Goal: Task Accomplishment & Management: Manage account settings

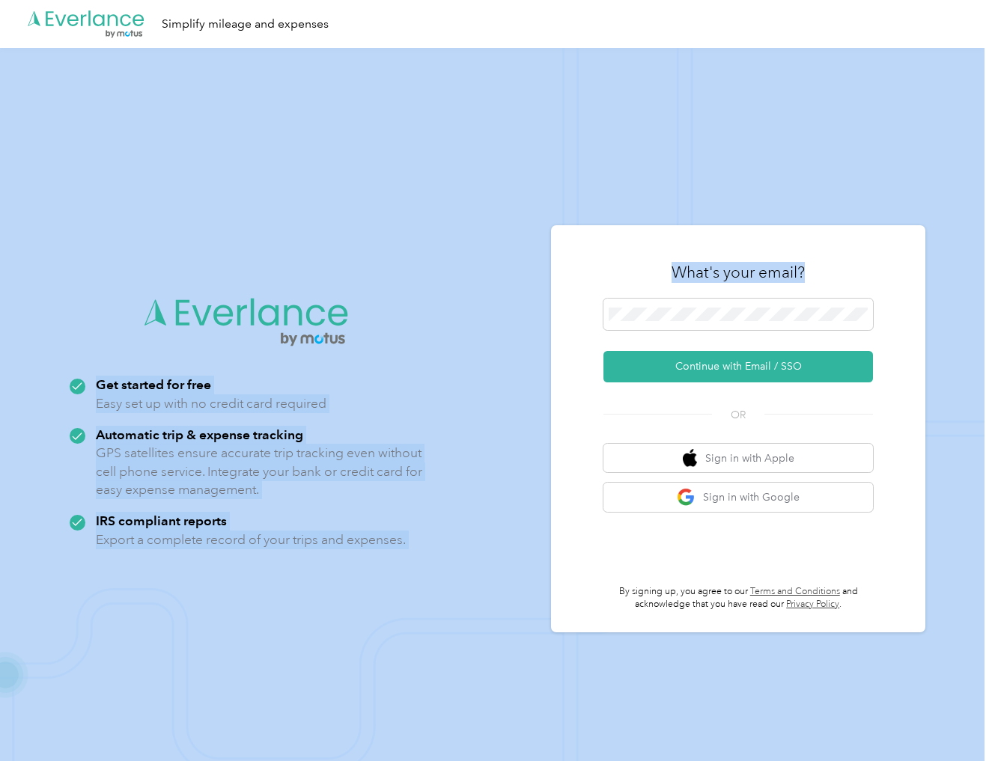
drag, startPoint x: 771, startPoint y: 305, endPoint x: 531, endPoint y: 312, distance: 240.4
click at [531, 312] on div ".cls-1 { fill: #00adee; } .cls-2 { fill: #fff; } .cls-3 { fill: #707372; } .cls…" at bounding box center [492, 428] width 984 height 761
click at [807, 323] on span at bounding box center [738, 314] width 270 height 31
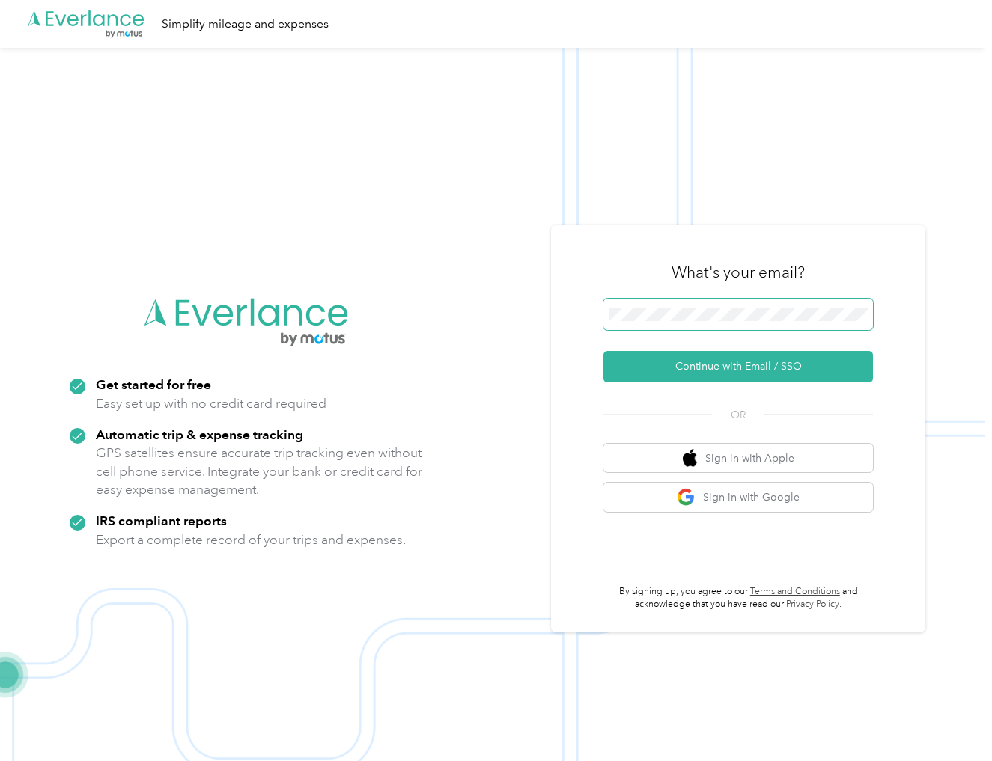
click at [603, 351] on button "Continue with Email / SSO" at bounding box center [738, 366] width 270 height 31
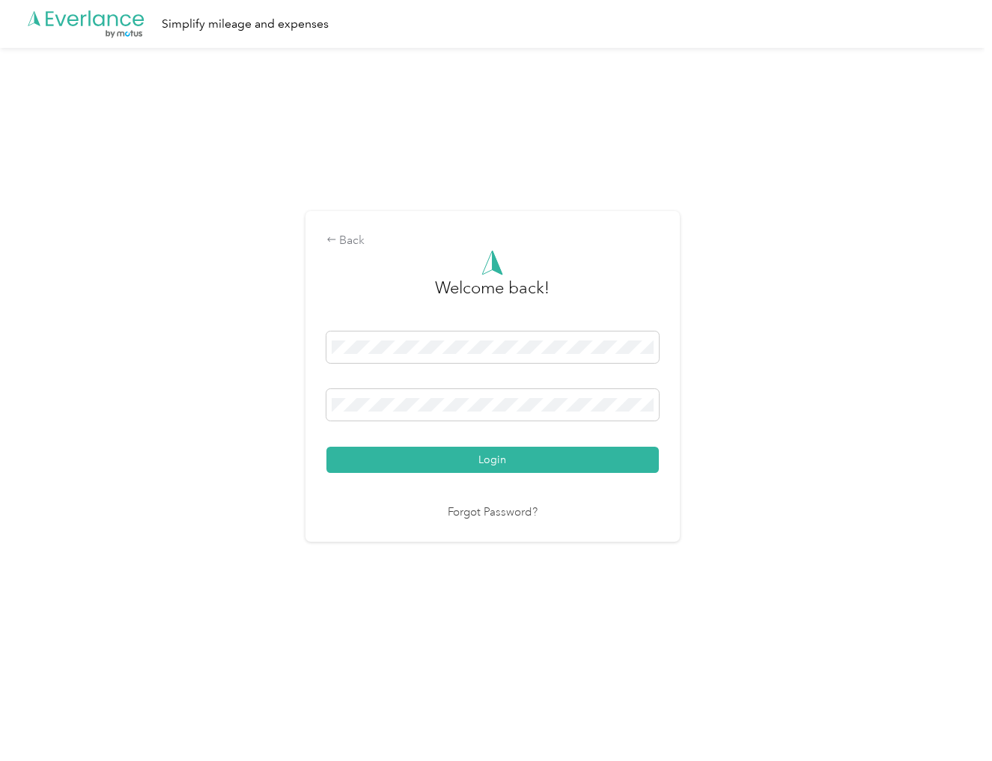
click at [326, 447] on button "Login" at bounding box center [492, 460] width 332 height 26
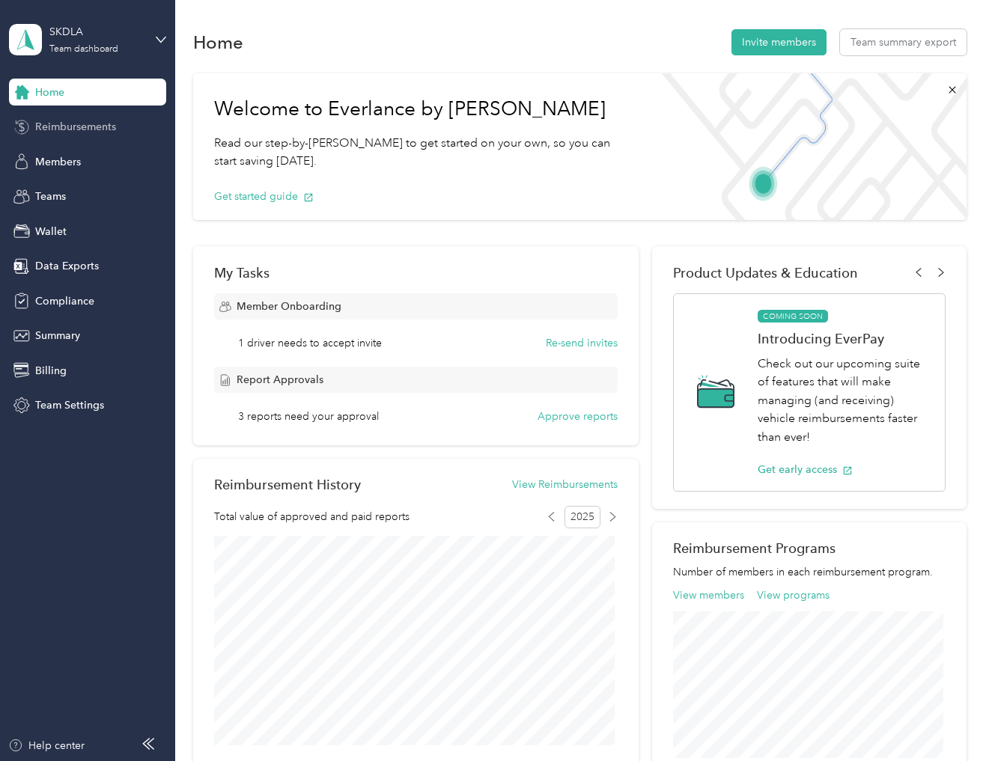
click at [80, 127] on span "Reimbursements" at bounding box center [75, 127] width 81 height 16
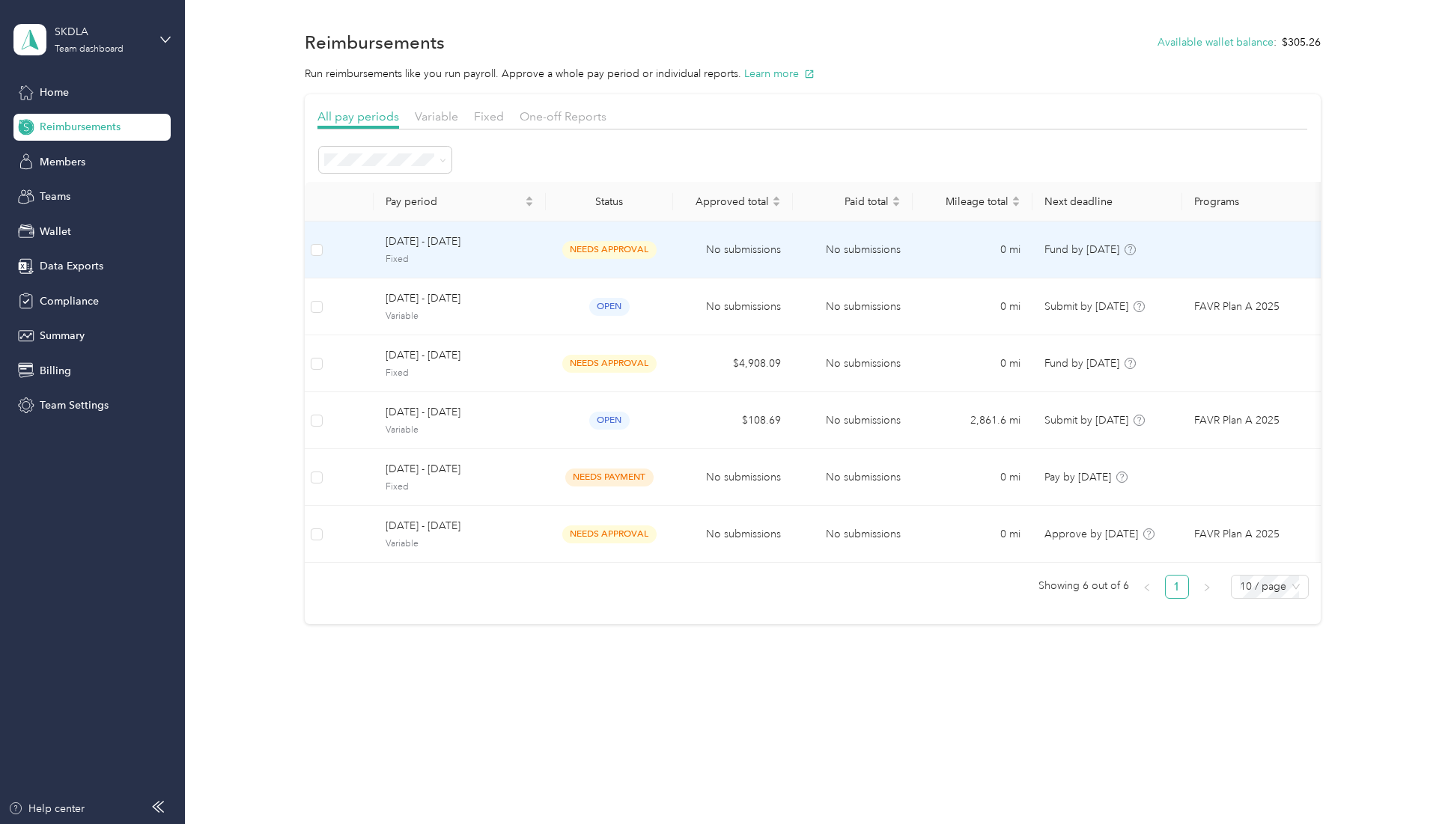
click at [630, 247] on span "needs approval" at bounding box center [609, 249] width 94 height 17
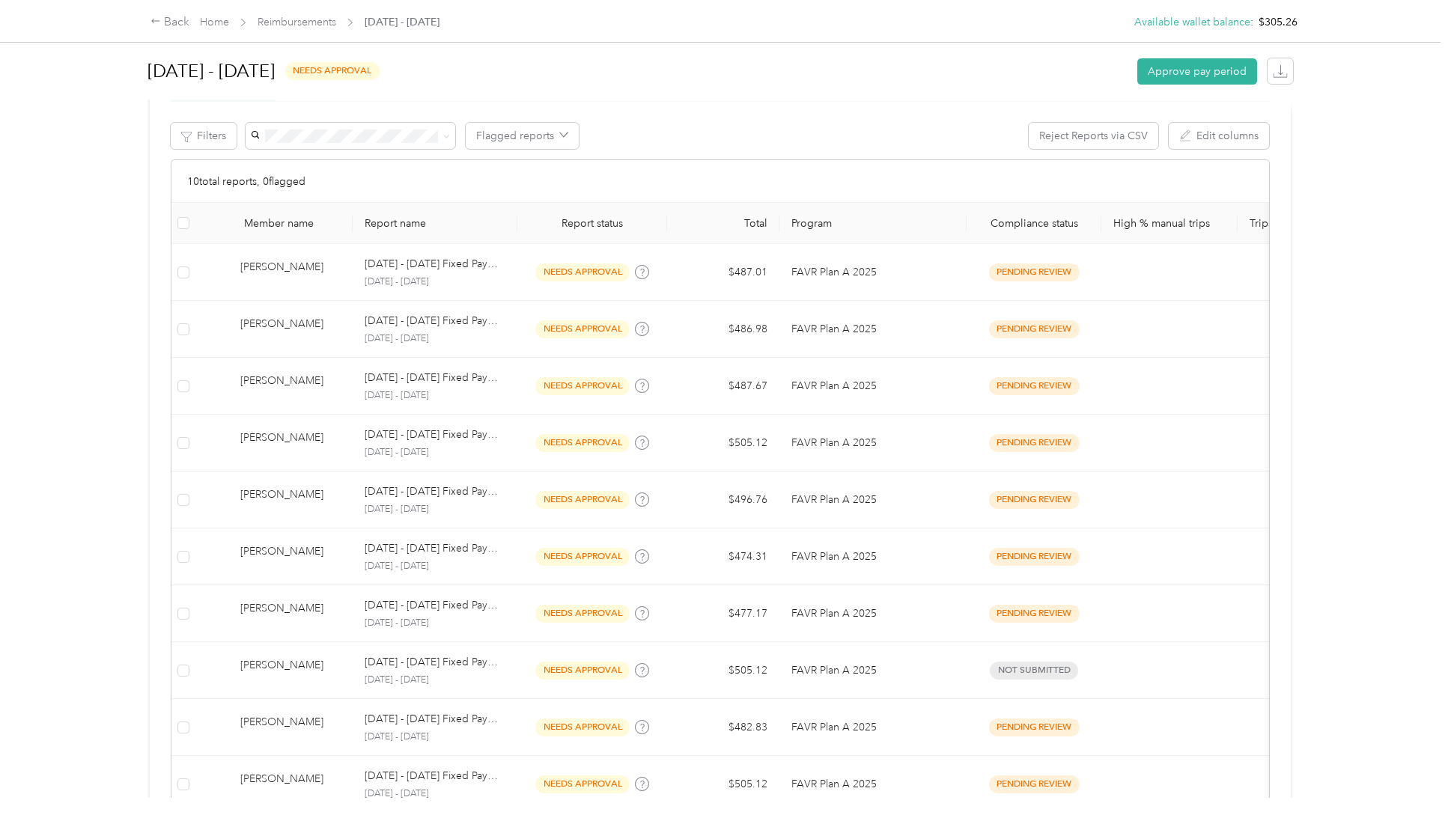
scroll to position [299, 0]
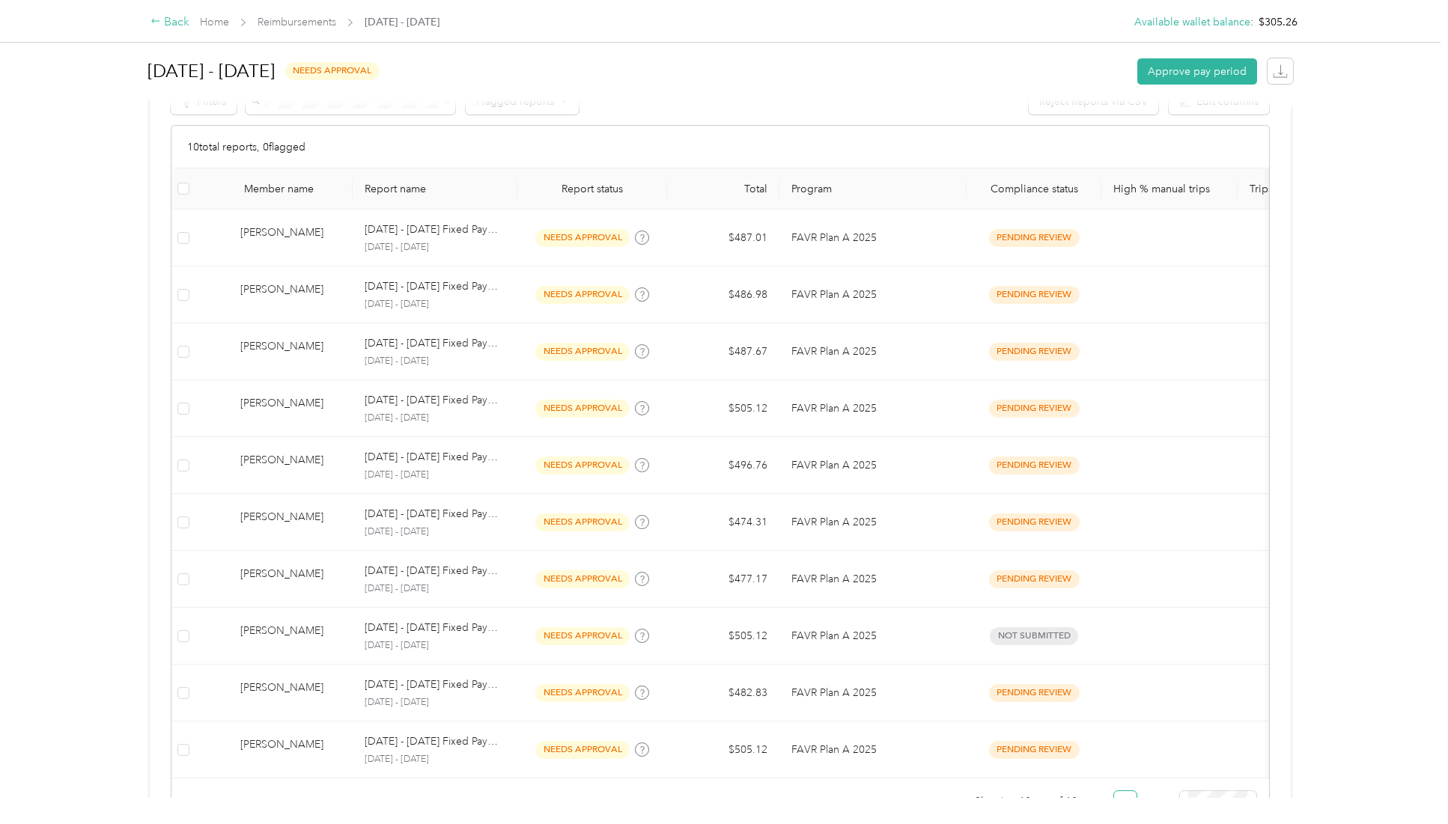
click at [152, 22] on icon at bounding box center [155, 21] width 10 height 10
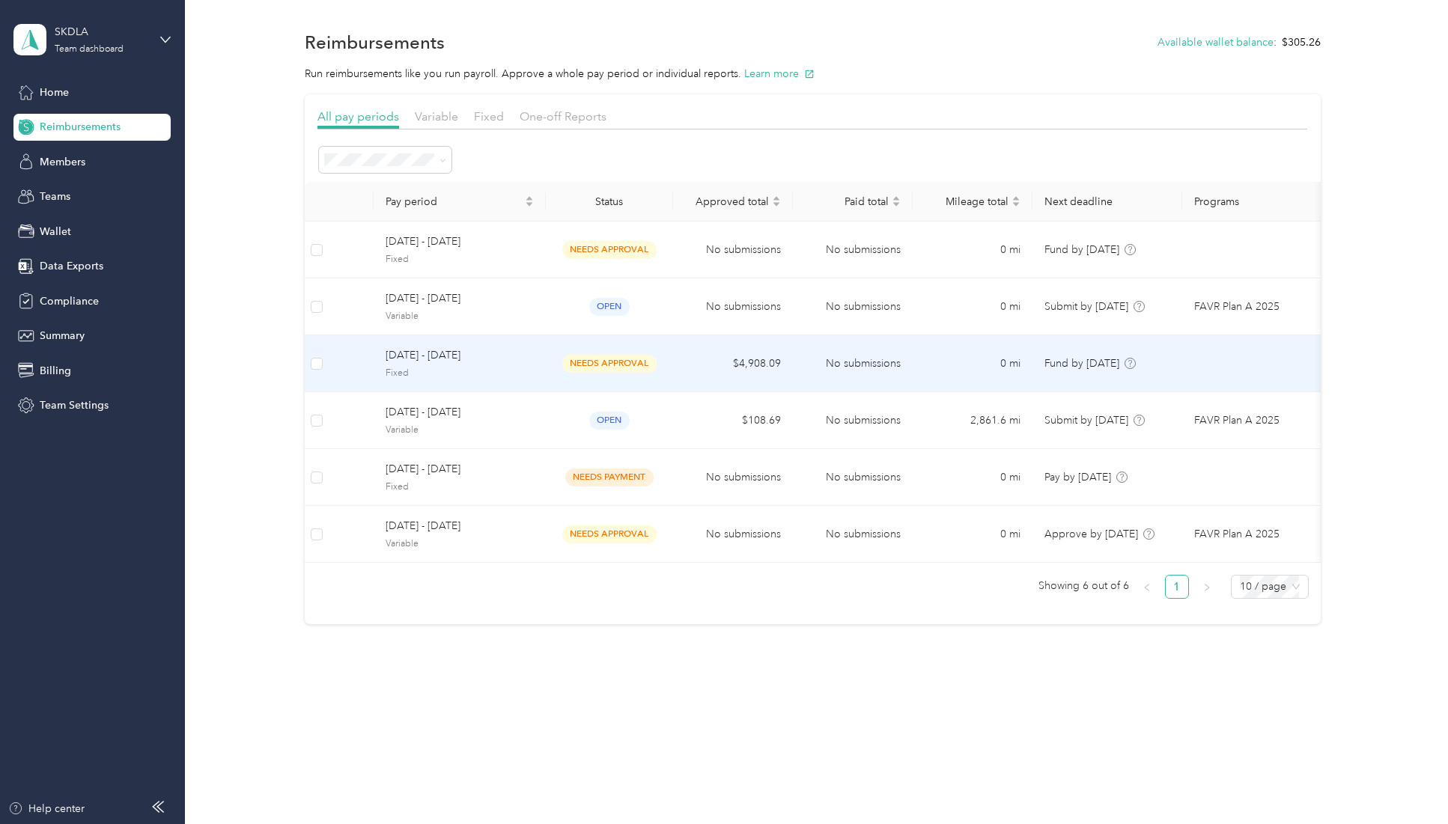
click at [622, 370] on span "needs approval" at bounding box center [609, 363] width 94 height 17
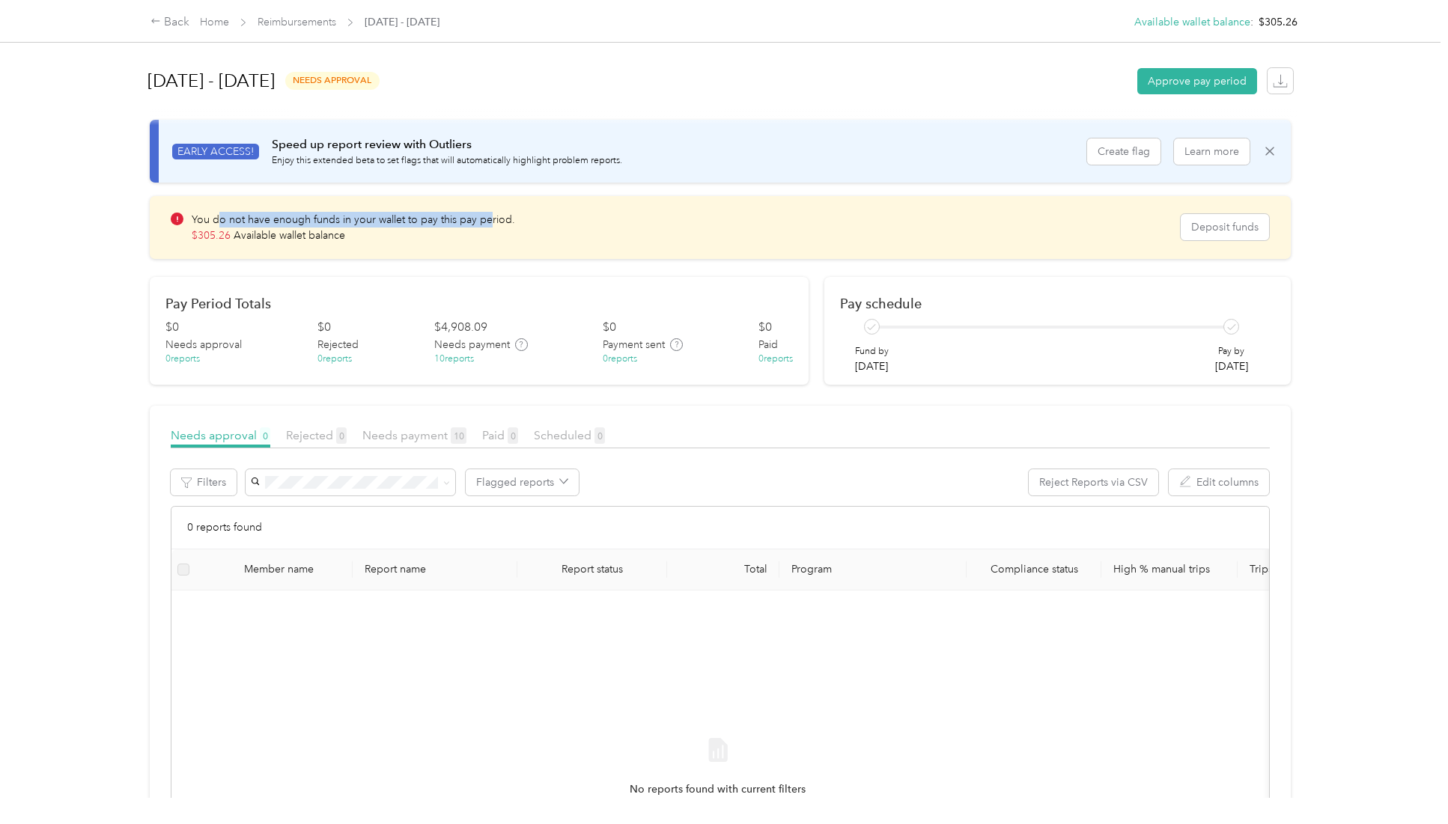
drag, startPoint x: 239, startPoint y: 222, endPoint x: 525, endPoint y: 226, distance: 286.0
click at [493, 220] on p "You do not have enough funds in your wallet to pay this pay period." at bounding box center [353, 220] width 323 height 16
click at [552, 229] on div "You do not have enough funds in your wallet to pay this pay period. $ 305.26 Av…" at bounding box center [675, 227] width 1009 height 31
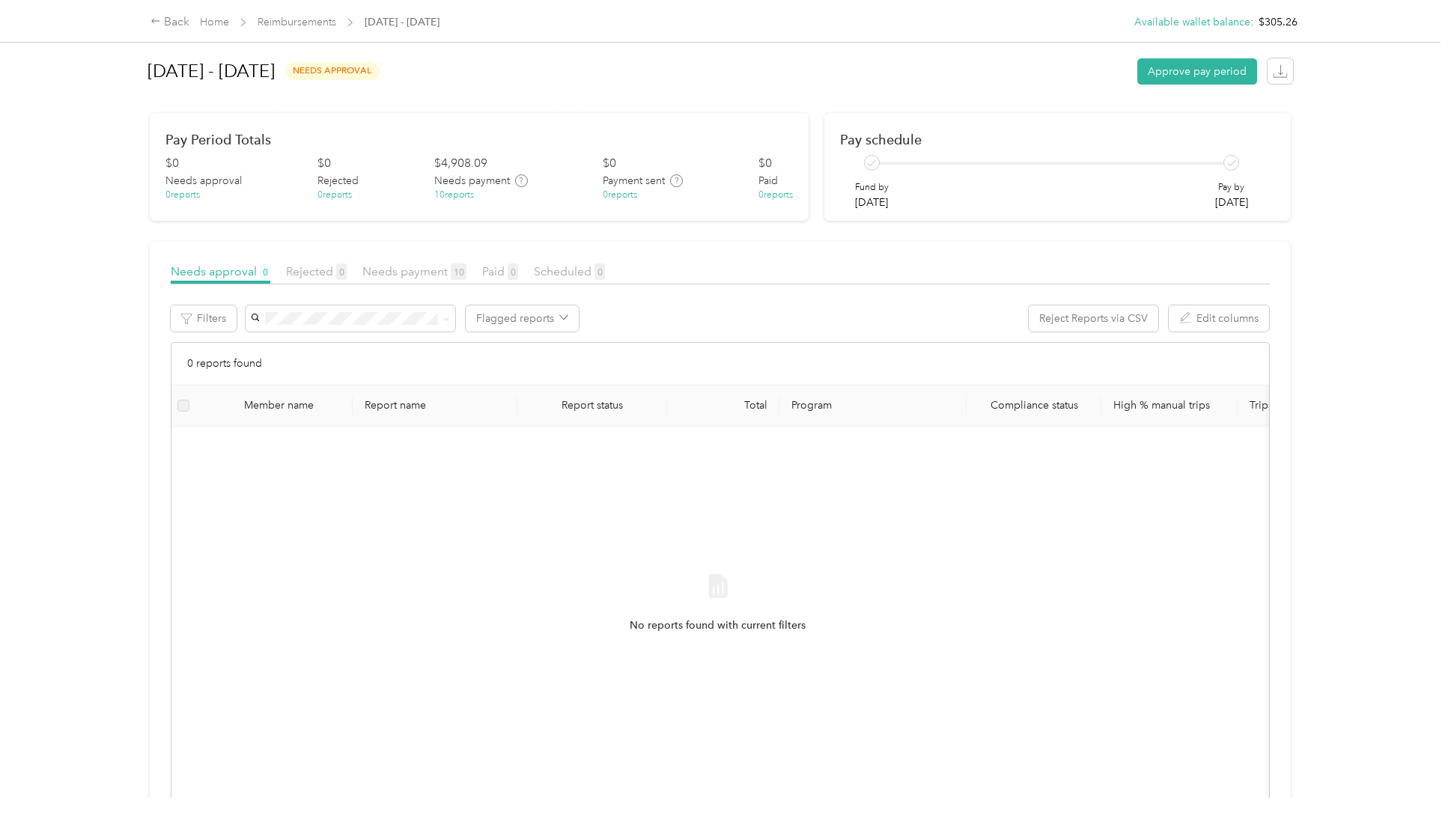
scroll to position [218, 0]
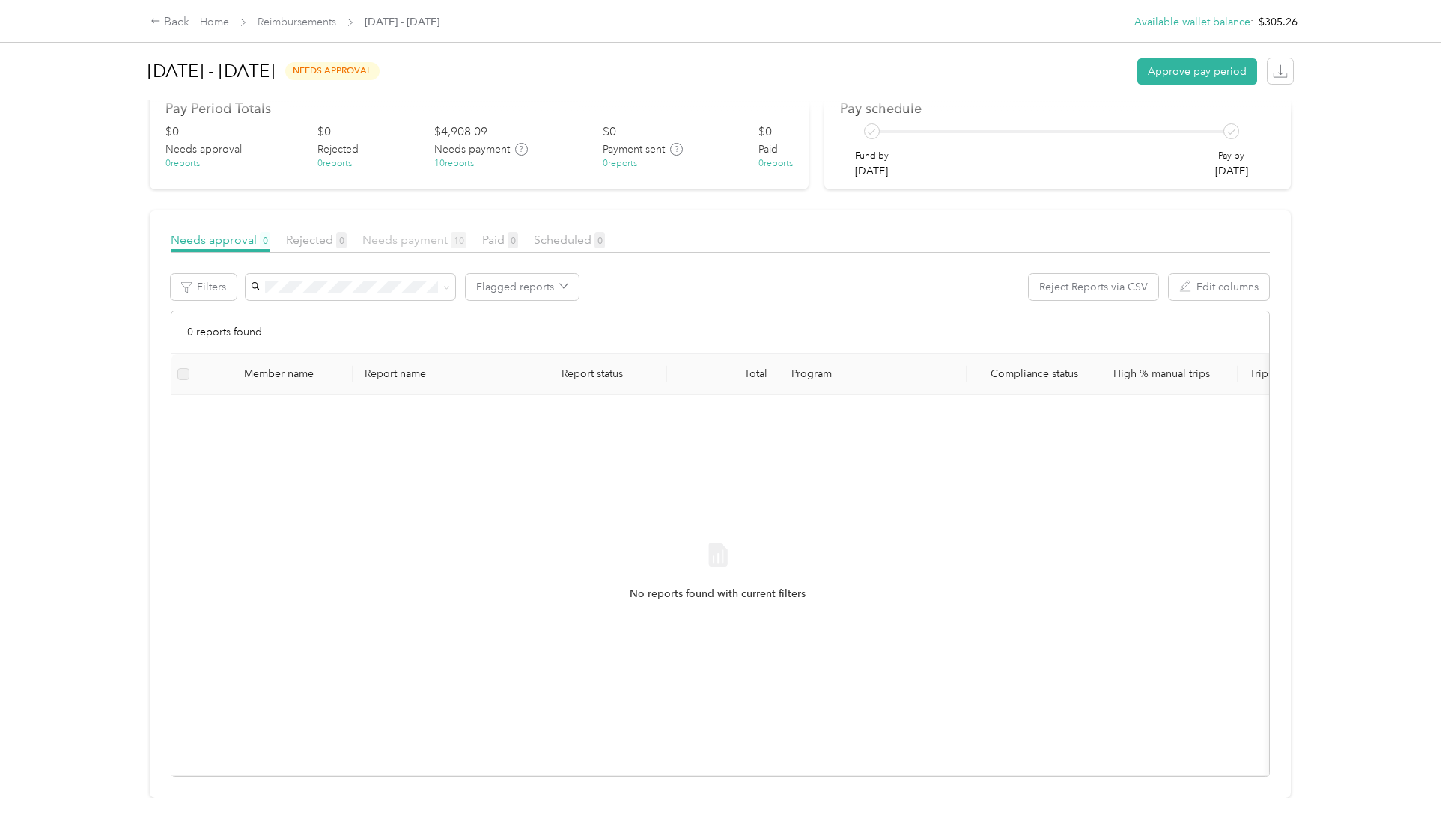
click at [442, 233] on span "Needs payment 10" at bounding box center [414, 240] width 104 height 14
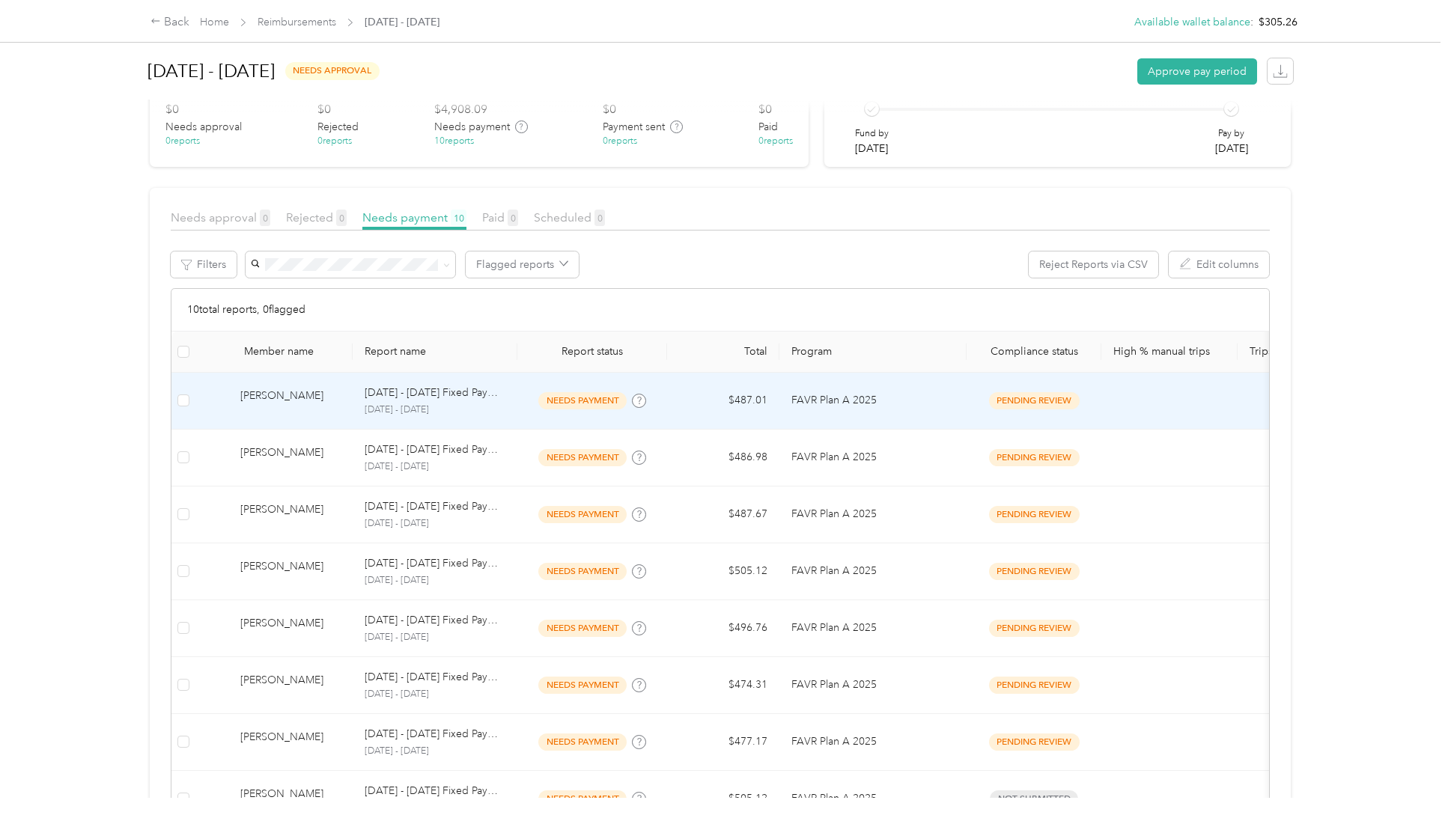
click at [451, 400] on p "[DATE] - [DATE] Fixed Payment" at bounding box center [435, 393] width 141 height 16
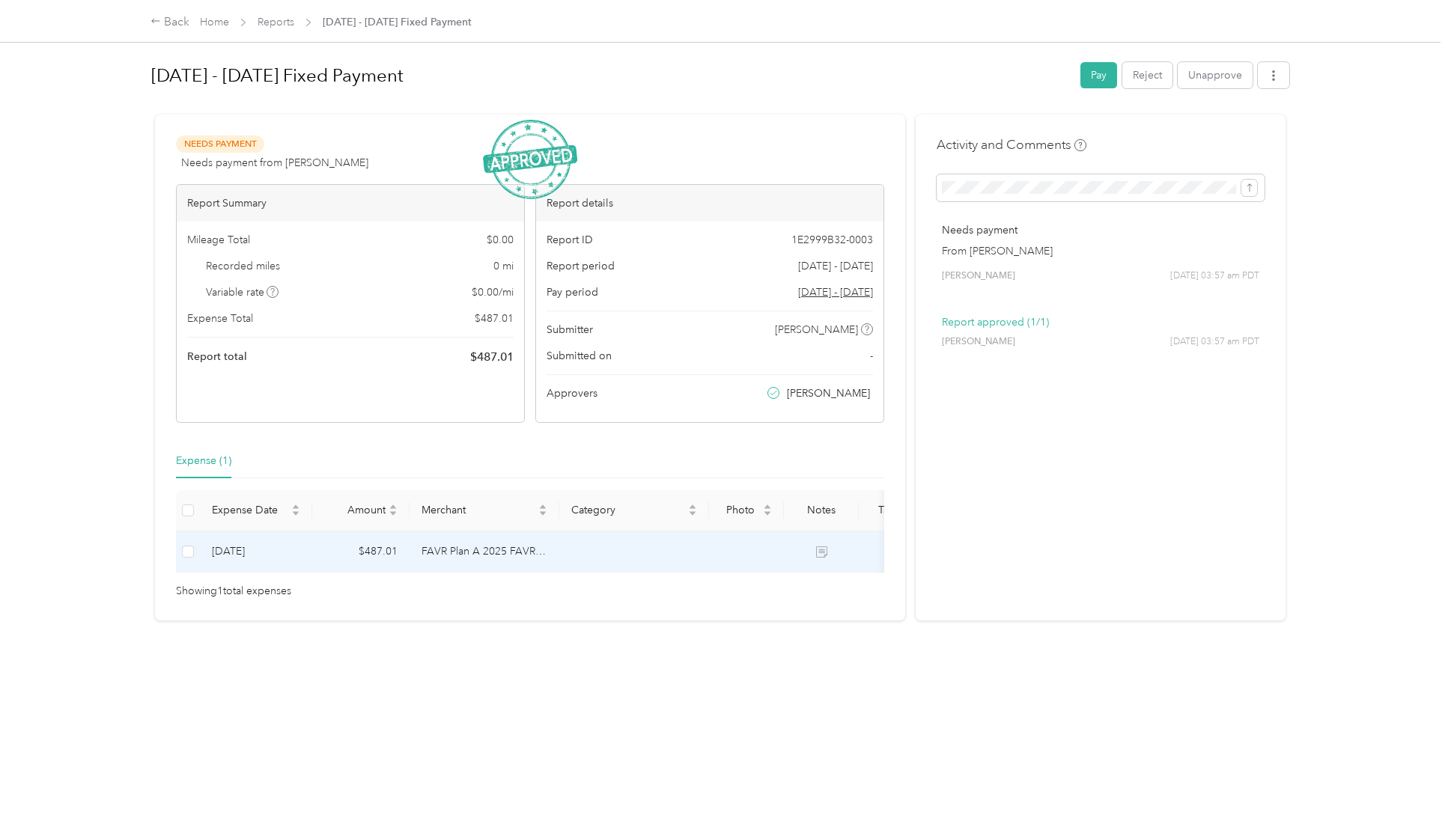
click at [529, 552] on td "FAVR Plan A 2025 FAVR program" at bounding box center [484, 552] width 150 height 41
click at [821, 552] on icon at bounding box center [822, 553] width 8 height 7
click at [328, 541] on td "$487.01" at bounding box center [360, 552] width 97 height 41
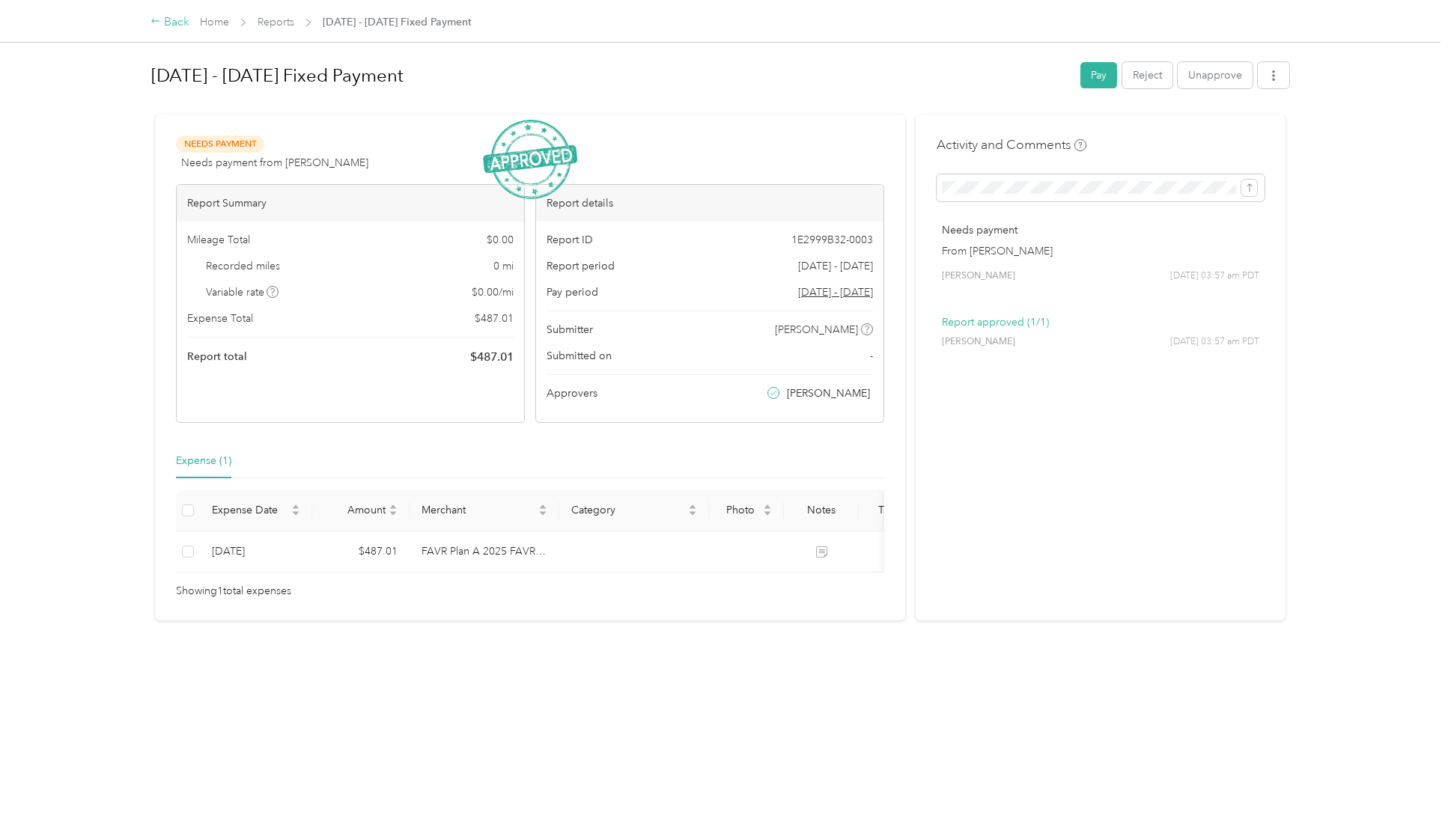
click at [172, 28] on div "Back" at bounding box center [169, 22] width 39 height 18
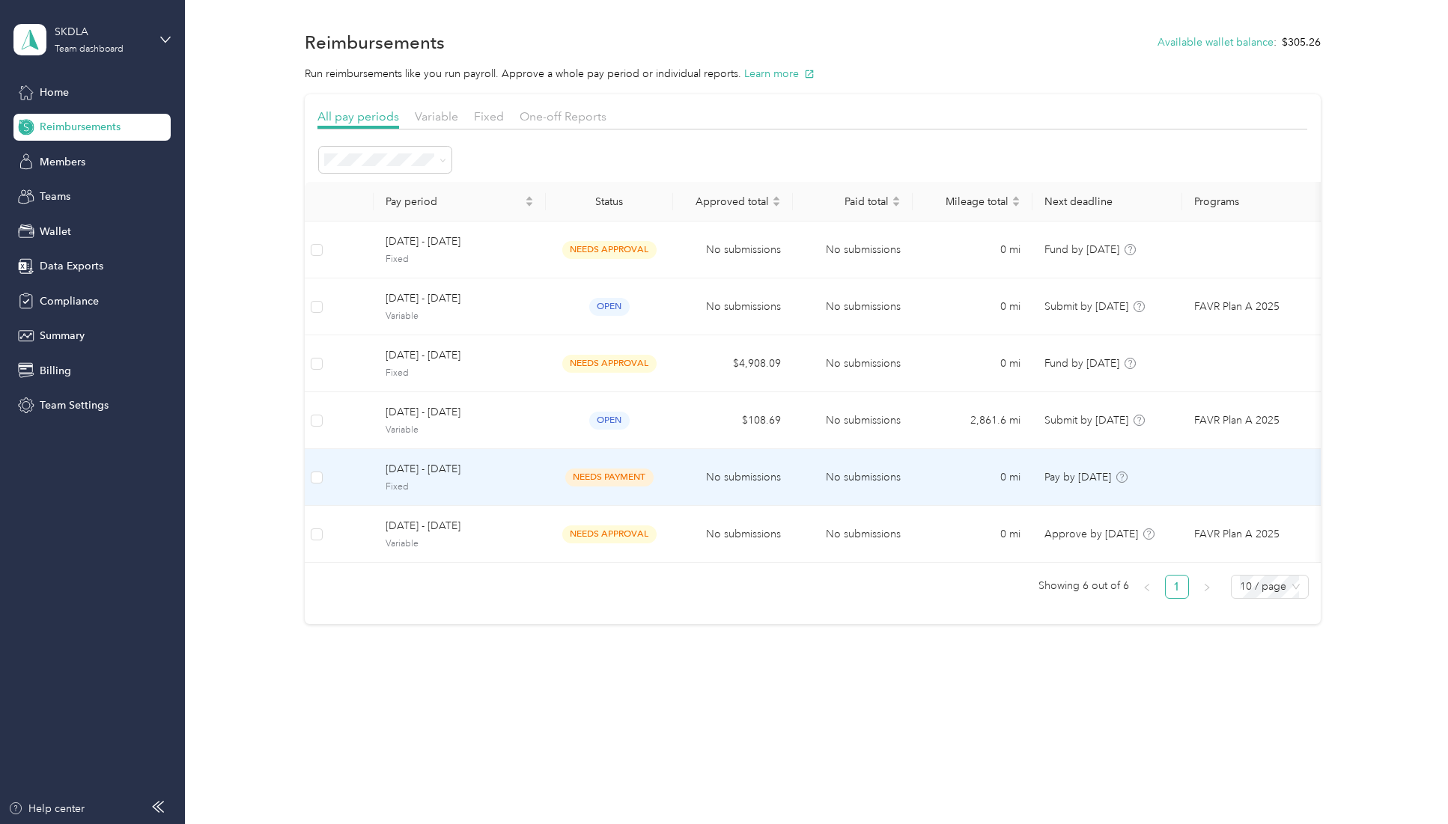
click at [630, 480] on span "needs payment" at bounding box center [609, 477] width 88 height 17
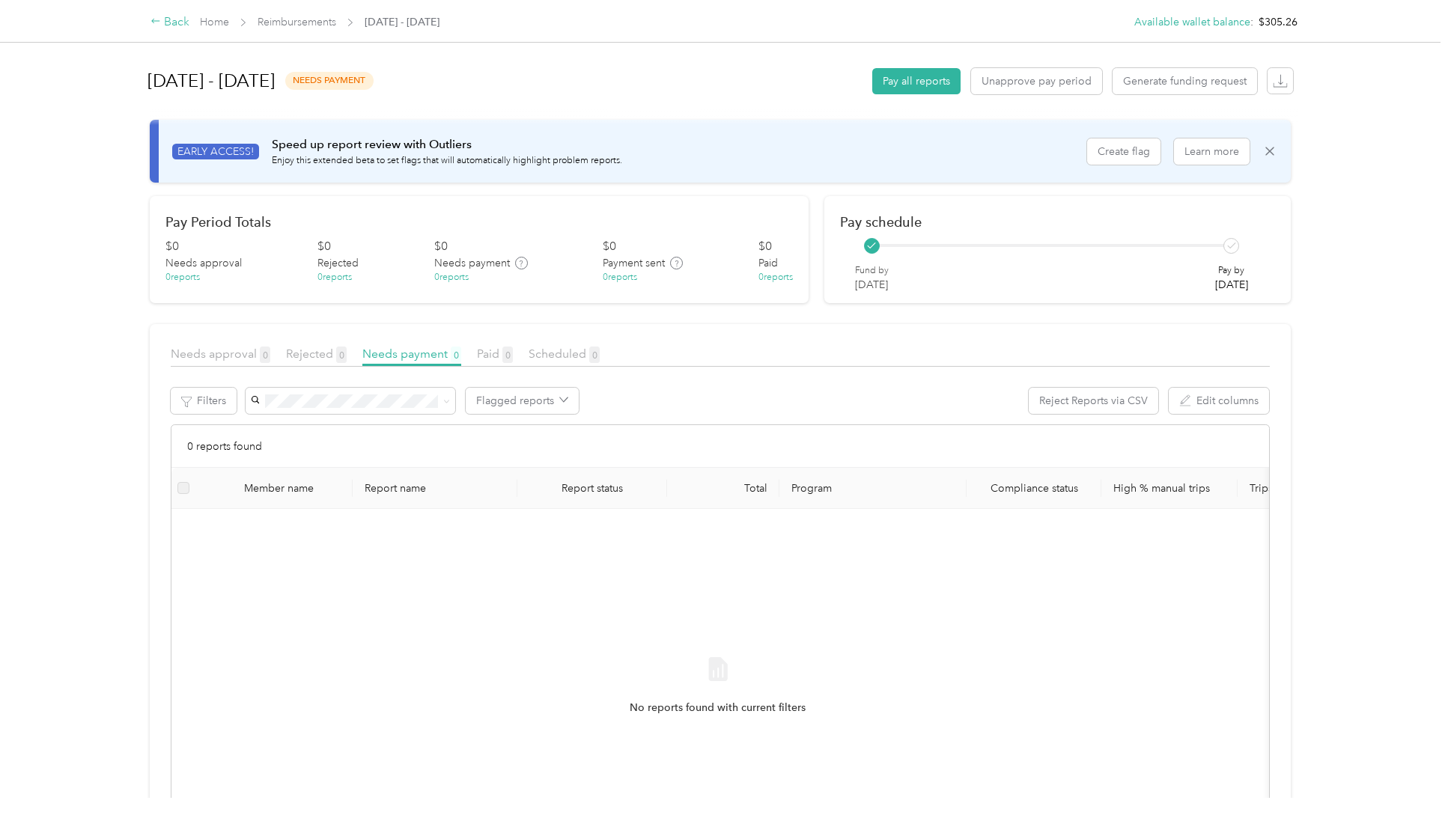
click at [173, 26] on div "Back" at bounding box center [169, 22] width 39 height 18
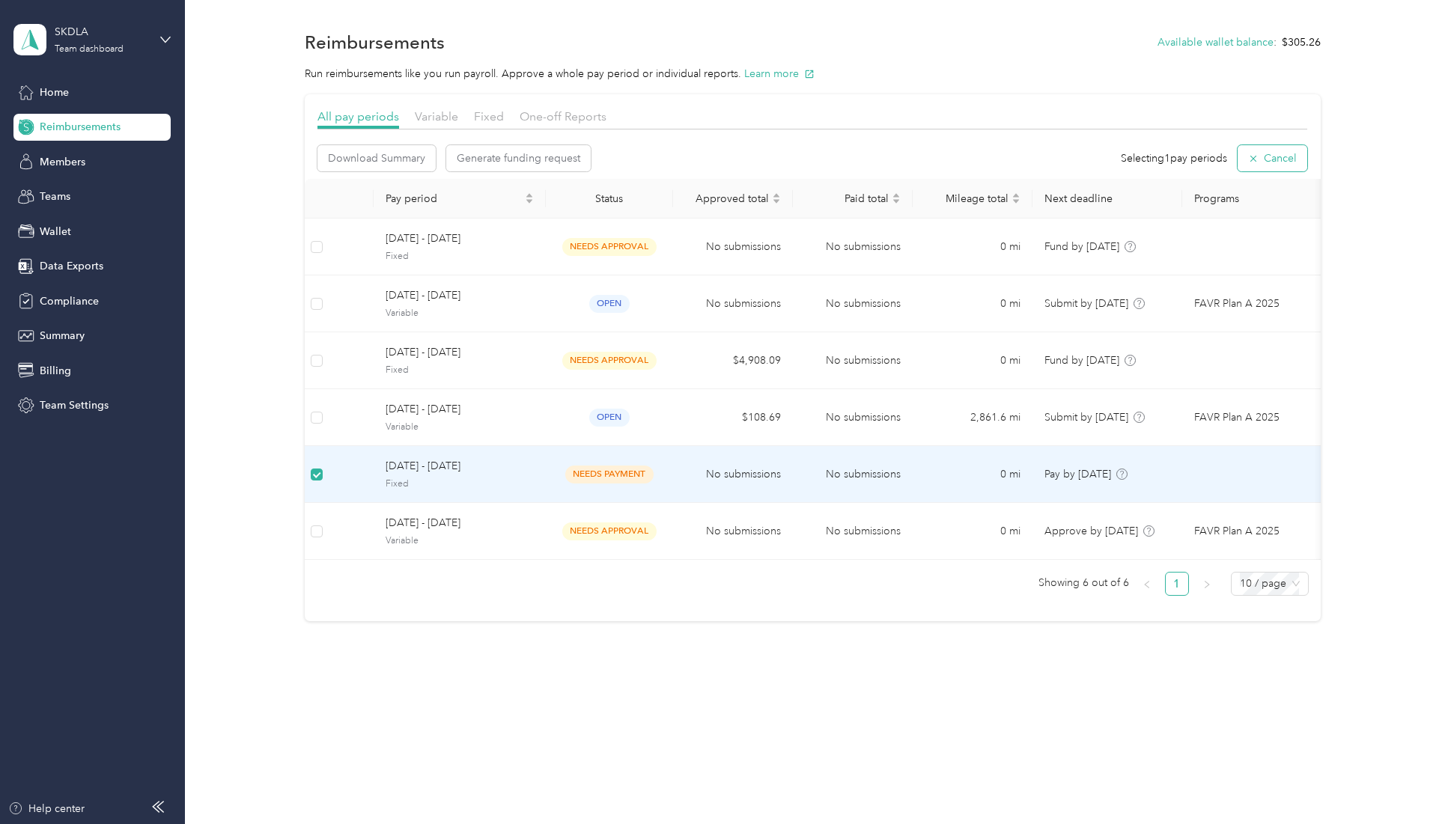
click at [991, 156] on button "Cancel" at bounding box center [1272, 158] width 70 height 26
click at [308, 480] on td at bounding box center [317, 477] width 24 height 57
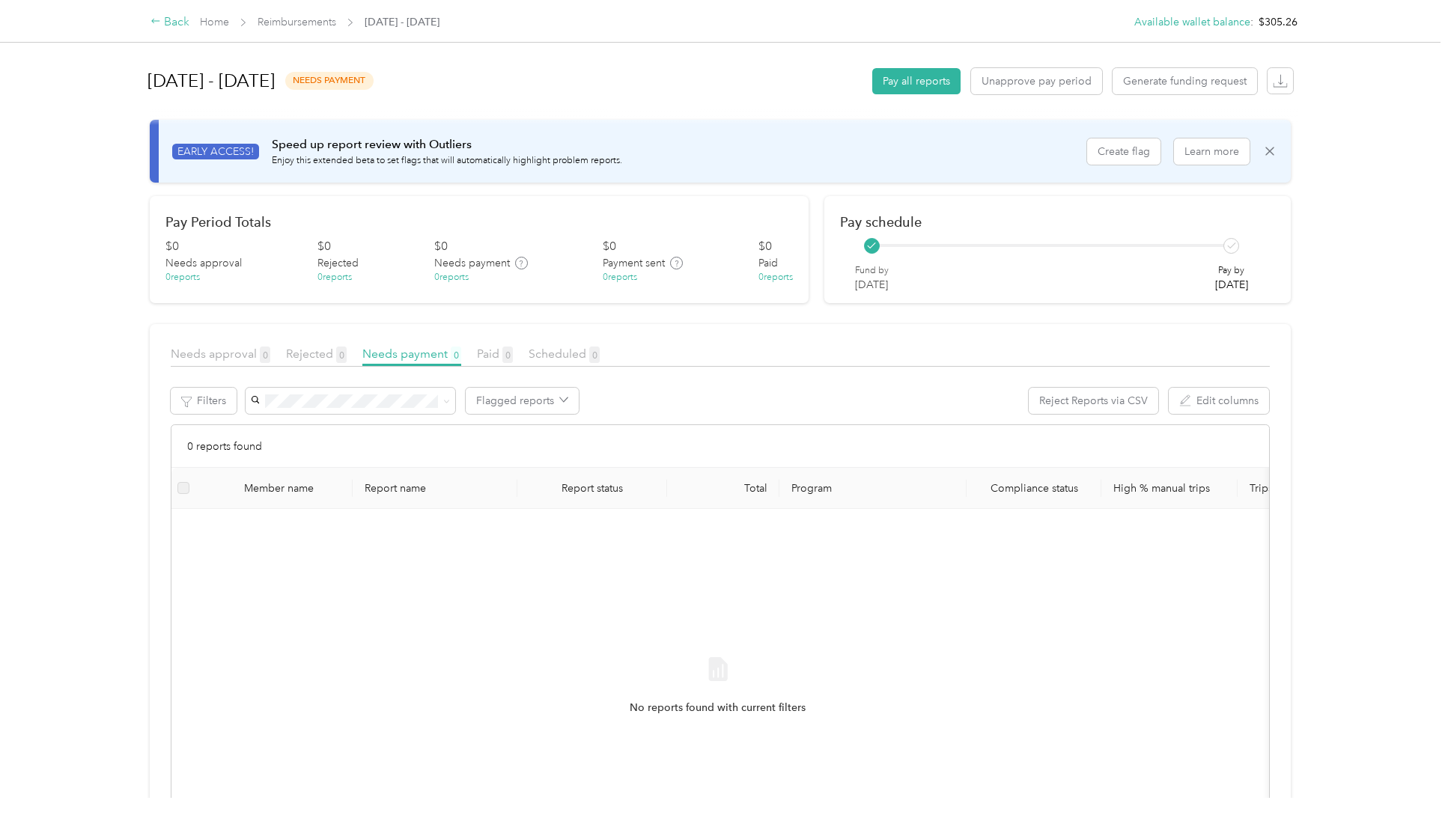
click at [175, 23] on div "Back" at bounding box center [169, 22] width 39 height 18
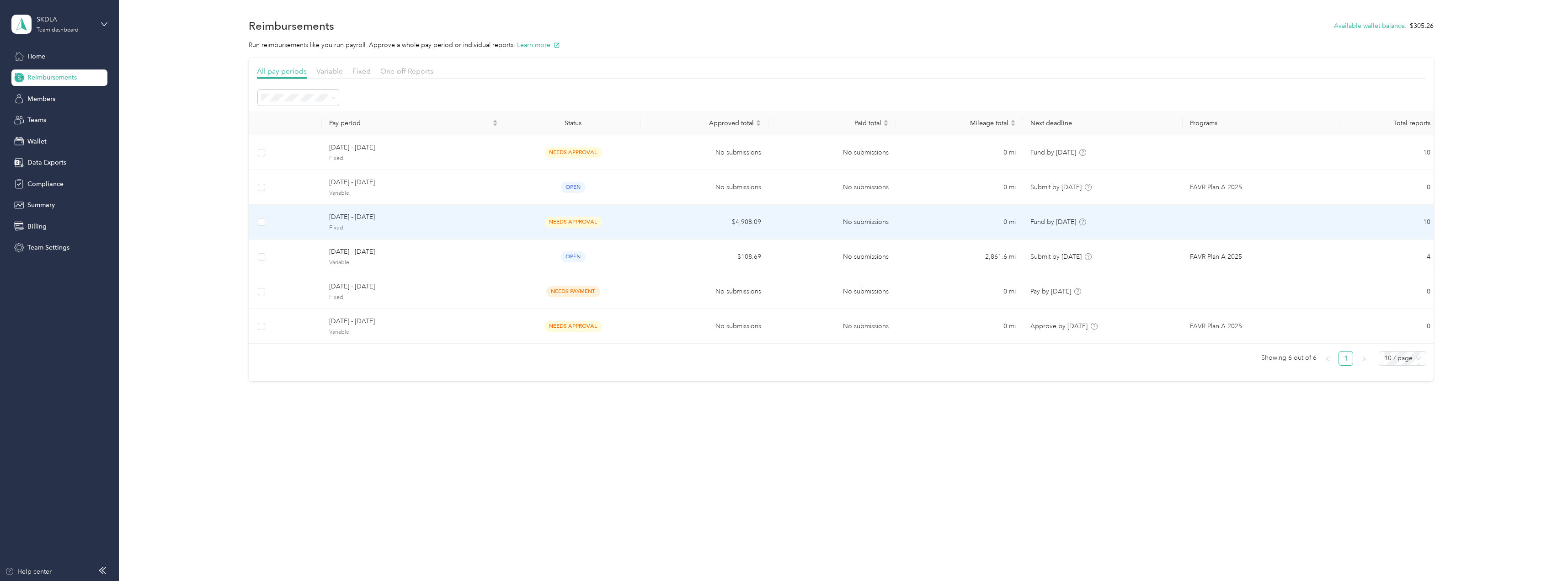
click at [590, 218] on span "needs approval" at bounding box center [573, 222] width 57 height 10
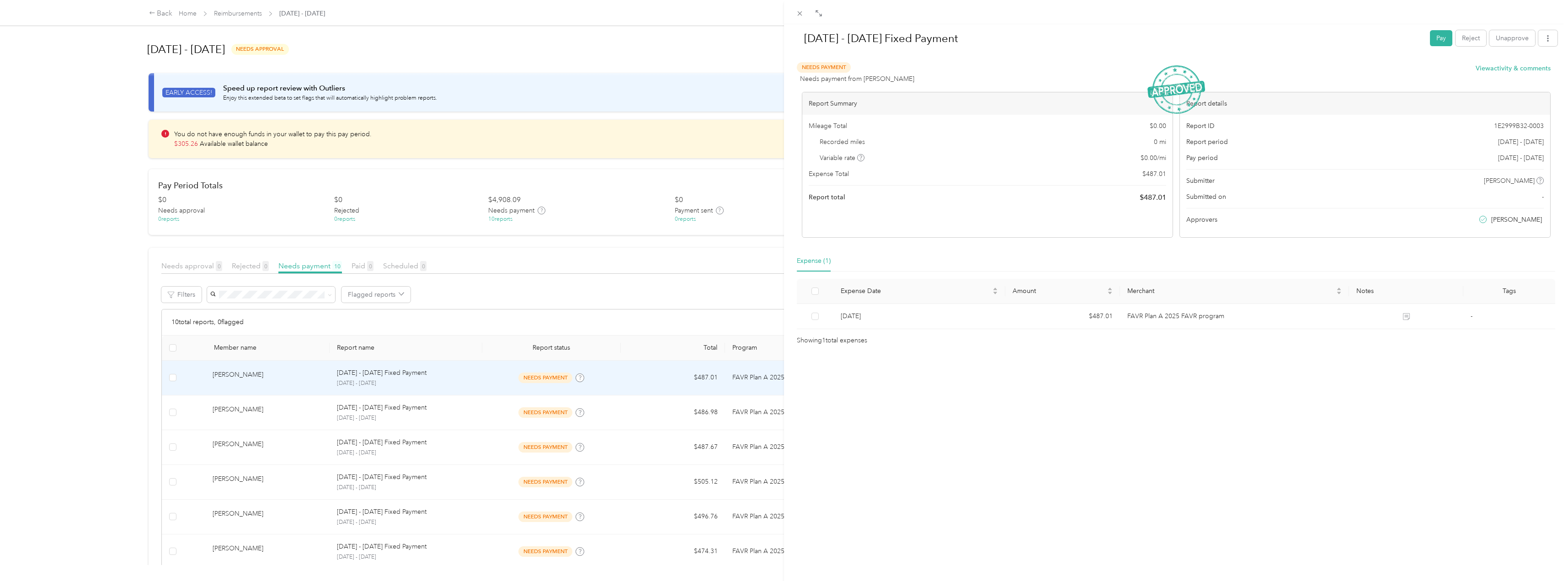
click at [605, 286] on div "[DATE] - [DATE] Fixed Payment Pay Reject Unapprove Needs Payment Needs payment …" at bounding box center [784, 290] width 1568 height 581
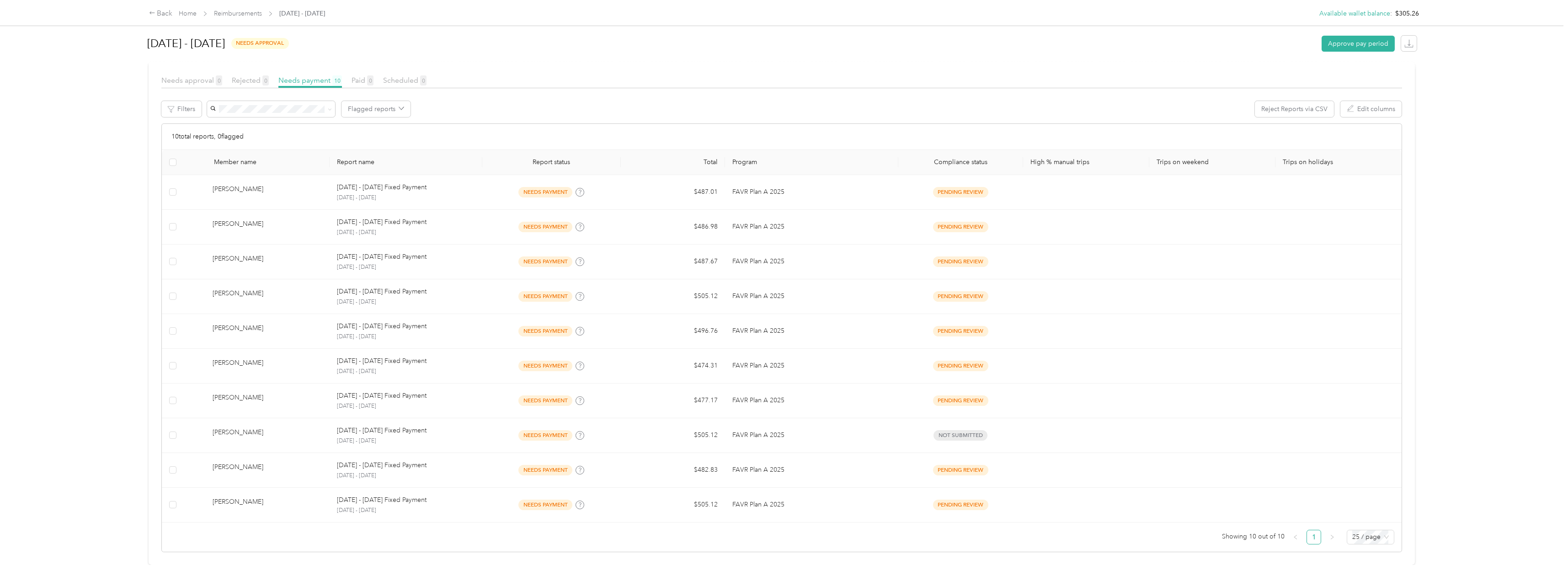
scroll to position [192, 0]
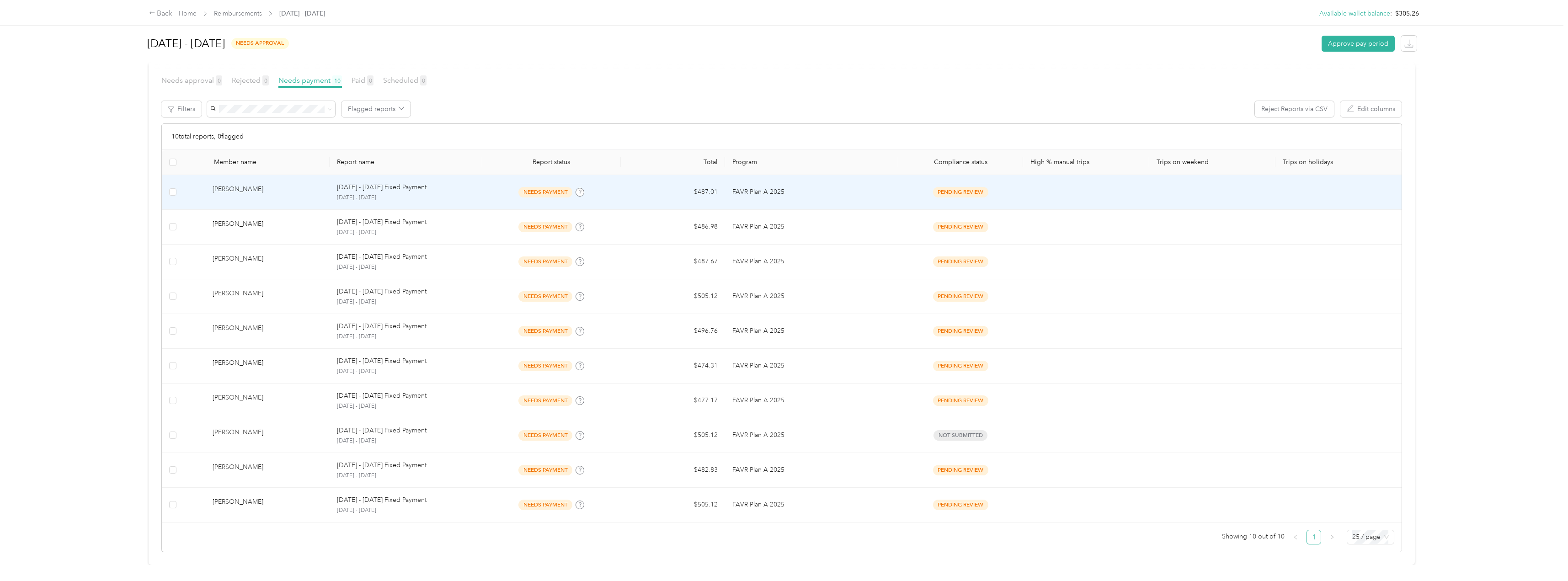
click at [605, 187] on span "pending review" at bounding box center [960, 192] width 56 height 10
click at [605, 179] on td "pending review" at bounding box center [960, 192] width 125 height 35
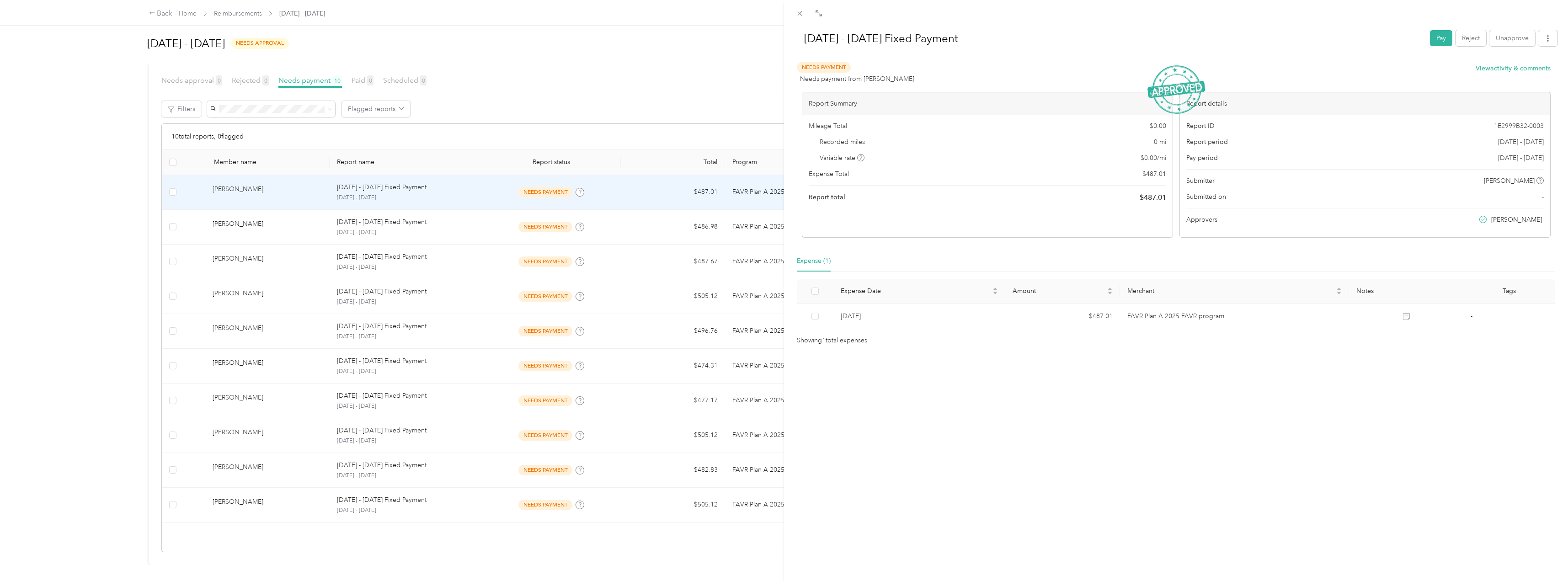
click at [605, 95] on div "[DATE] - [DATE] Fixed Payment Pay Reject Unapprove Needs Payment Needs payment …" at bounding box center [784, 290] width 1568 height 581
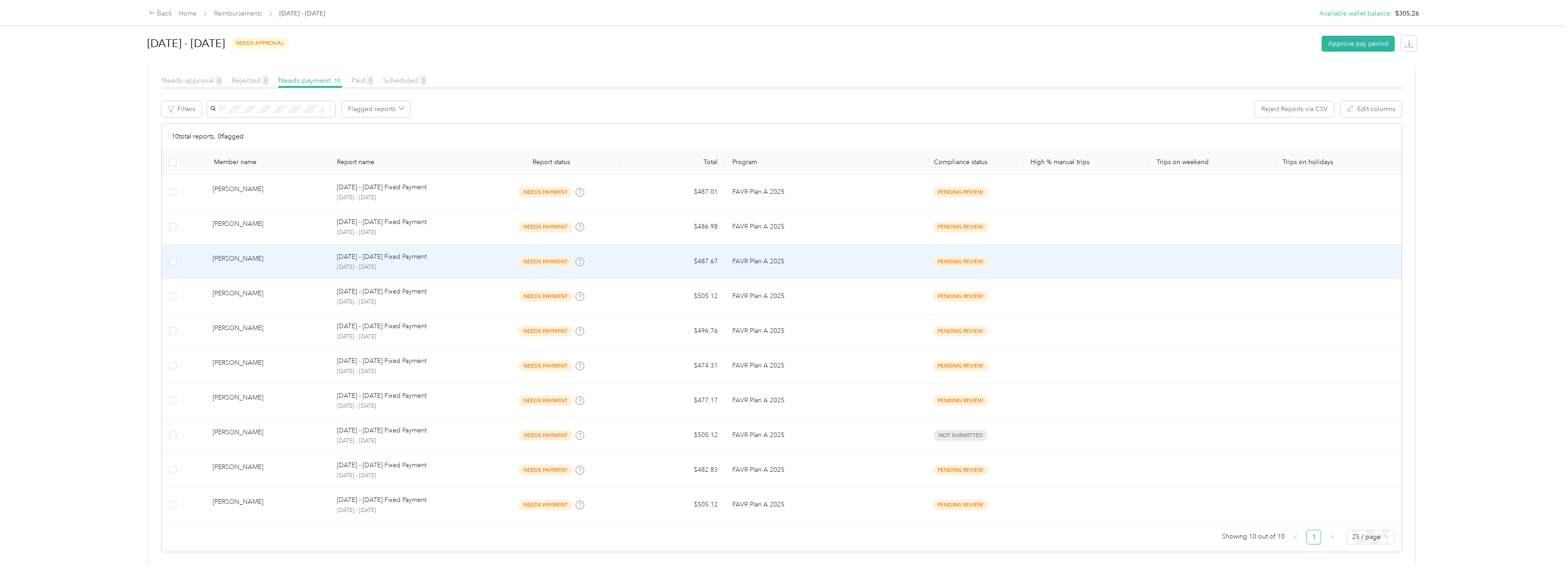
scroll to position [192, 0]
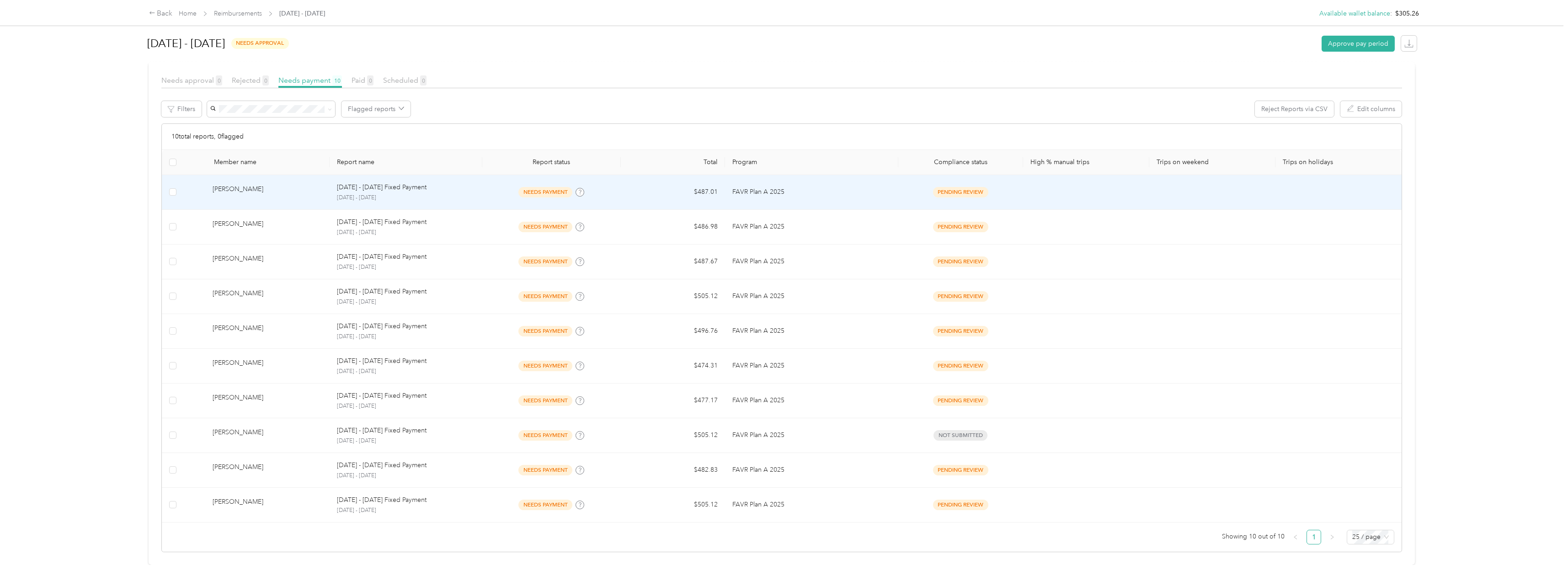
click at [605, 182] on td "FAVR Plan A 2025" at bounding box center [811, 192] width 173 height 35
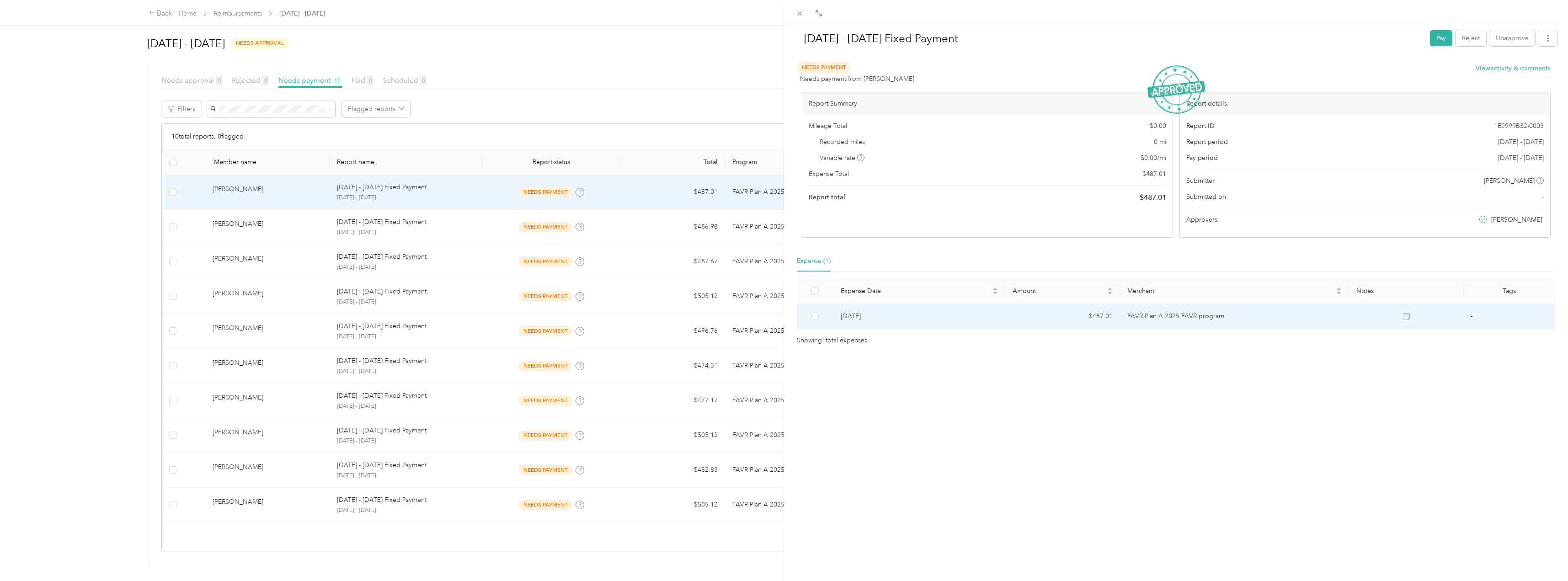
click at [605, 325] on td at bounding box center [1406, 316] width 115 height 25
